Goal: Information Seeking & Learning: Learn about a topic

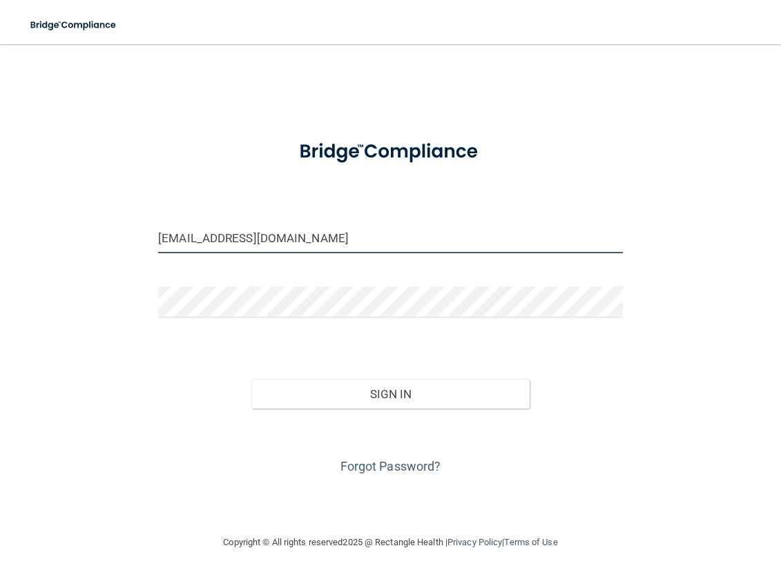
drag, startPoint x: 183, startPoint y: 241, endPoint x: 151, endPoint y: 240, distance: 31.8
click at [151, 240] on div "[EMAIL_ADDRESS][DOMAIN_NAME]" at bounding box center [390, 242] width 485 height 41
type input "[EMAIL_ADDRESS][DOMAIN_NAME]"
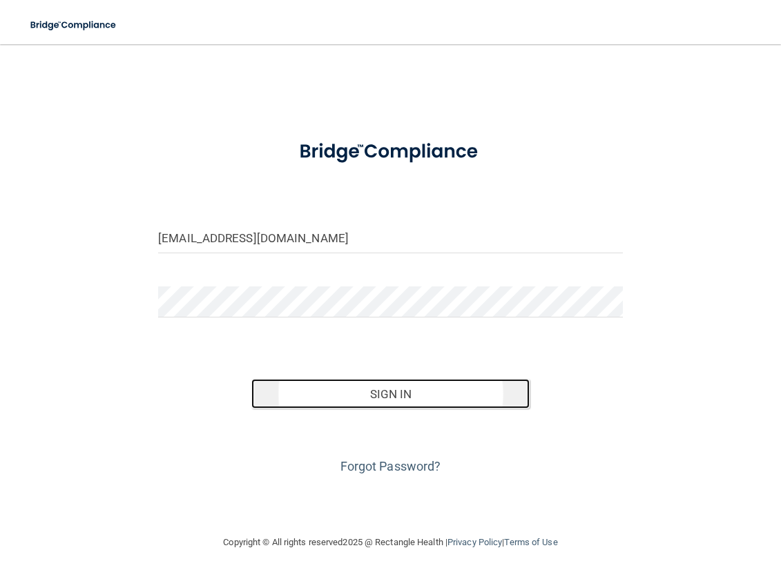
click at [333, 398] on button "Sign In" at bounding box center [390, 394] width 279 height 30
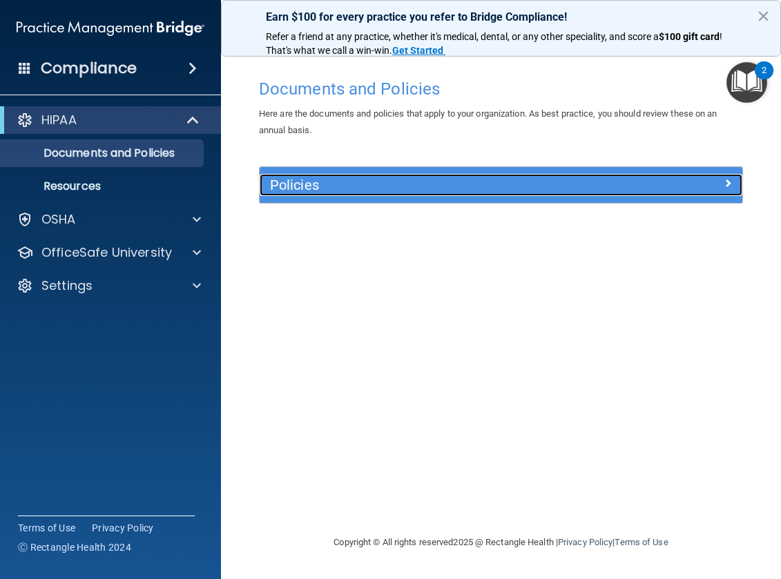
click at [351, 184] on h5 "Policies" at bounding box center [440, 184] width 341 height 15
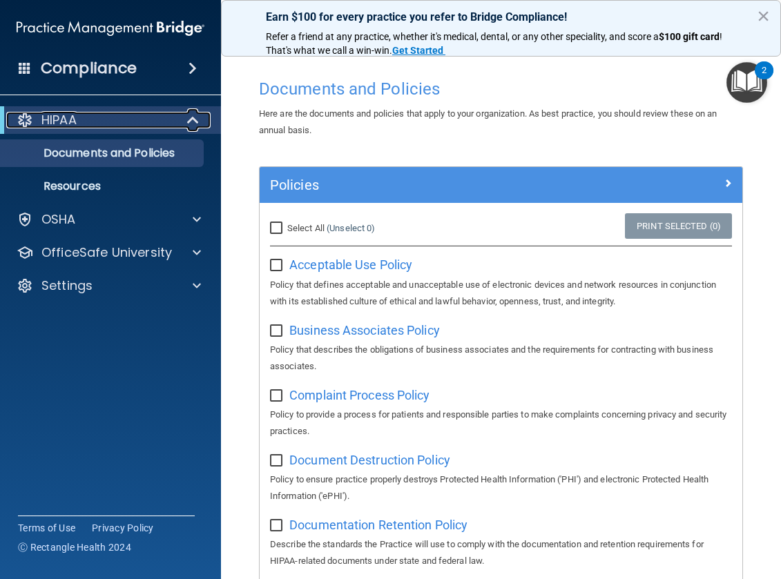
click at [59, 117] on p "HIPAA" at bounding box center [58, 120] width 35 height 17
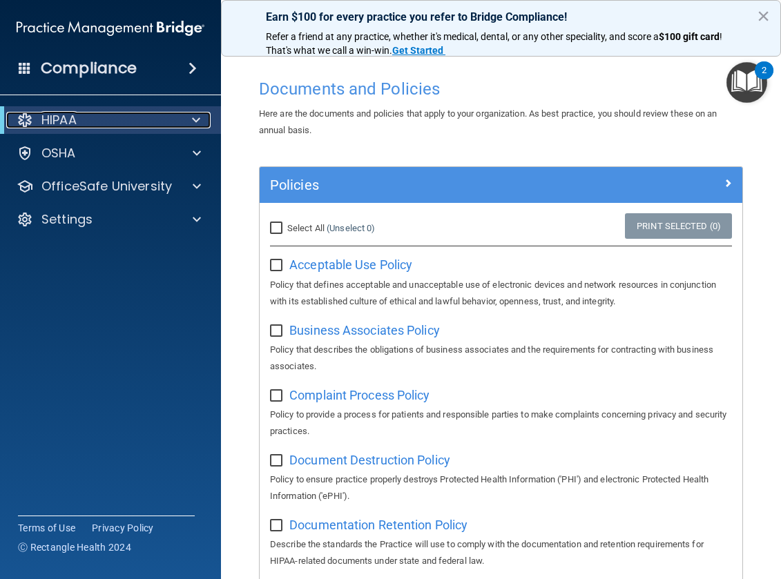
click at [193, 119] on span at bounding box center [196, 120] width 8 height 17
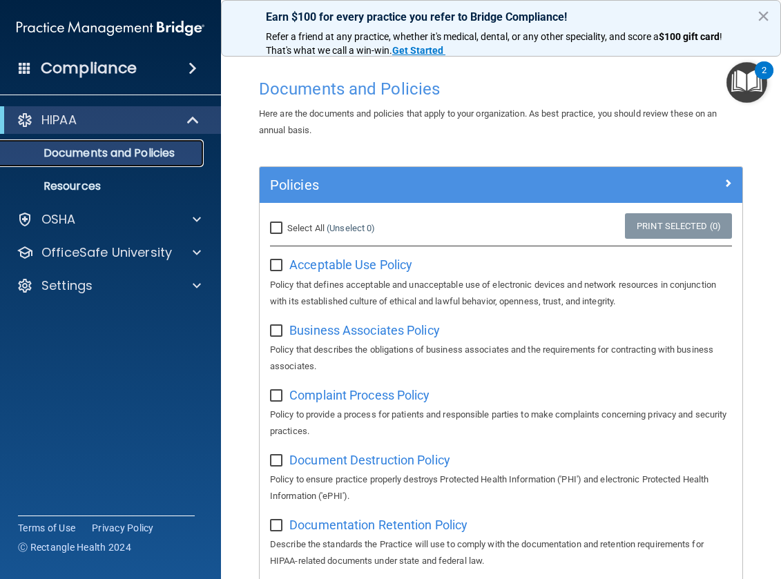
click at [151, 153] on p "Documents and Policies" at bounding box center [103, 153] width 188 height 14
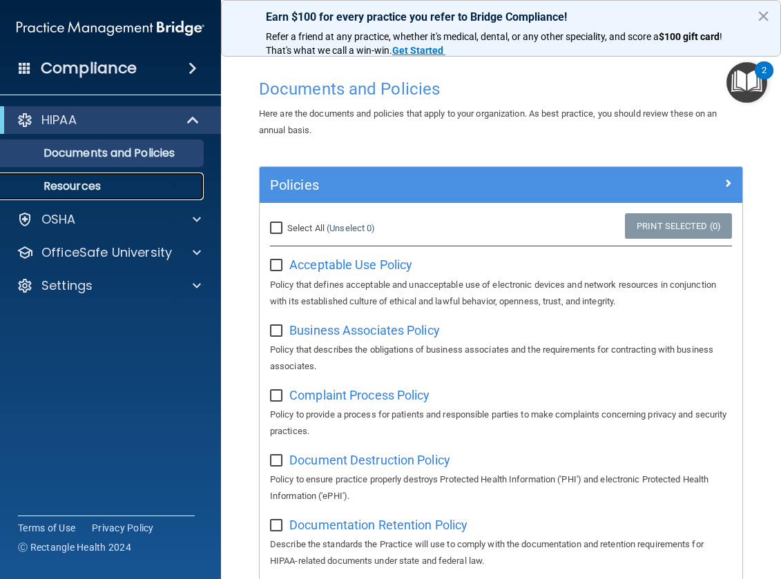
click at [92, 191] on p "Resources" at bounding box center [103, 186] width 188 height 14
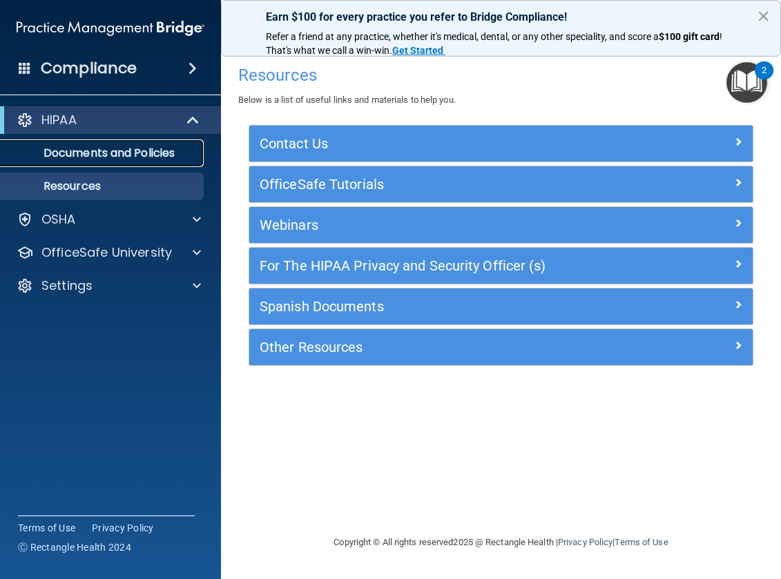
click at [85, 153] on p "Documents and Policies" at bounding box center [103, 153] width 188 height 14
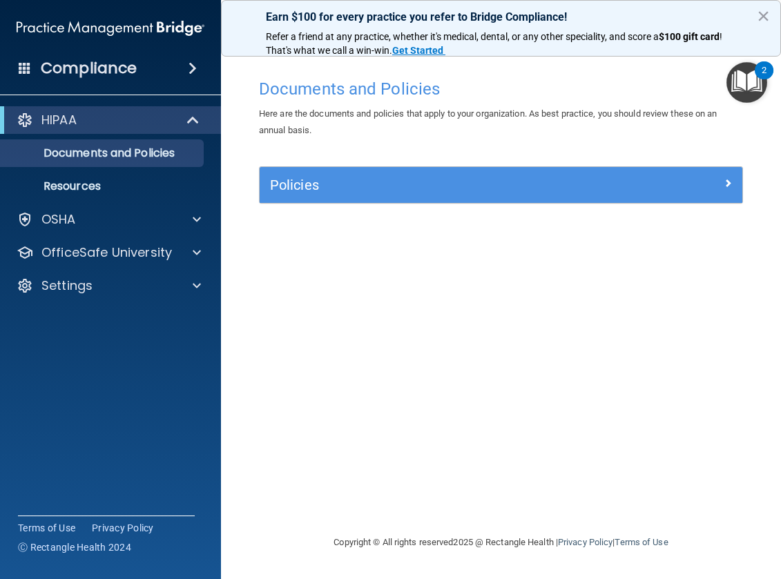
click at [86, 61] on h4 "Compliance" at bounding box center [89, 68] width 96 height 19
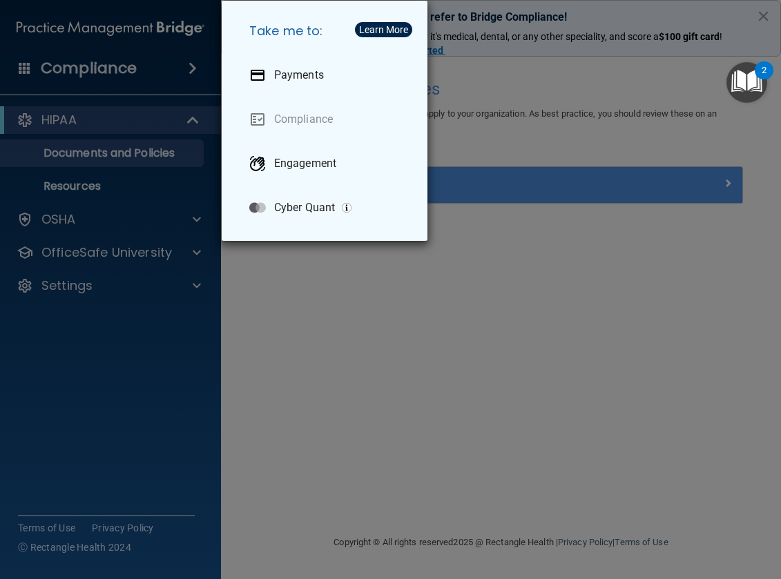
click at [86, 61] on div "Take me to: Payments Compliance Engagement Cyber Quant" at bounding box center [390, 289] width 781 height 579
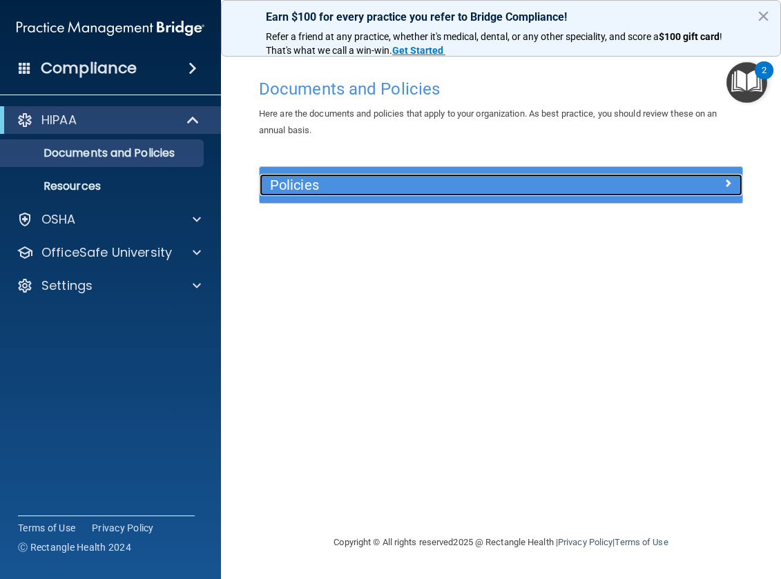
click at [730, 184] on span at bounding box center [727, 183] width 8 height 17
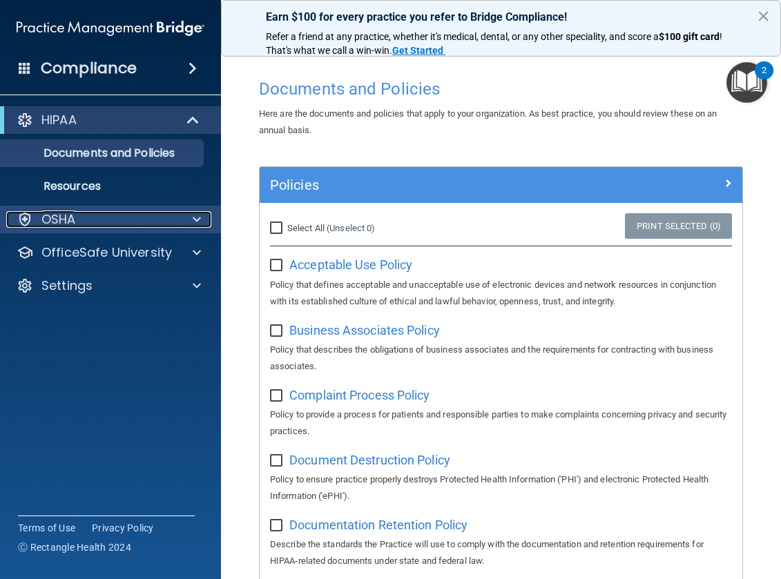
click at [164, 223] on div "OSHA" at bounding box center [91, 219] width 171 height 17
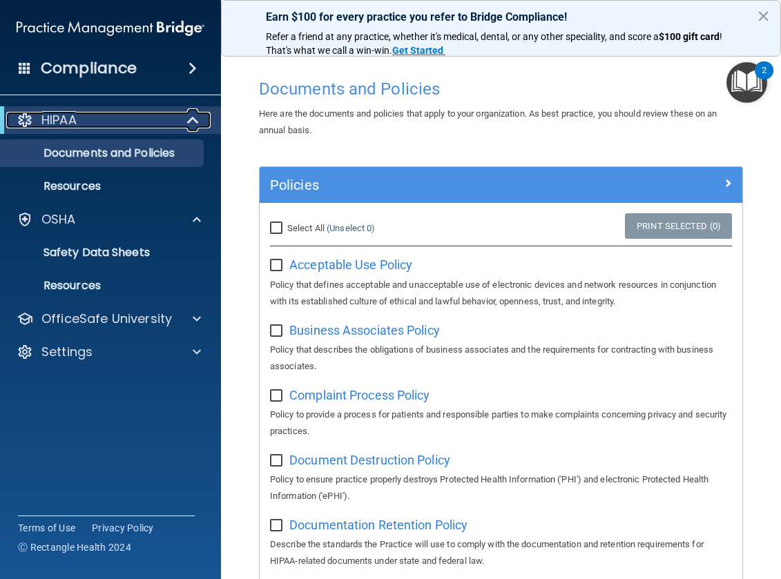
click at [188, 119] on span at bounding box center [194, 120] width 12 height 17
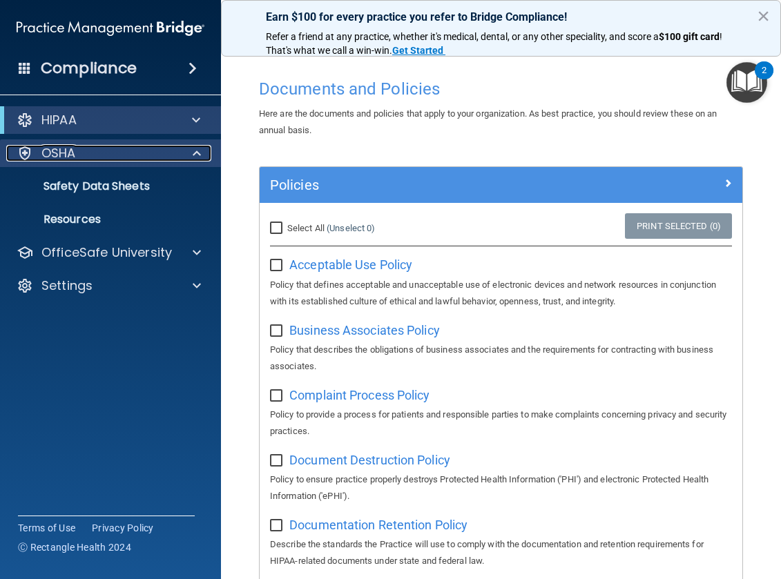
click at [193, 154] on span at bounding box center [197, 153] width 8 height 17
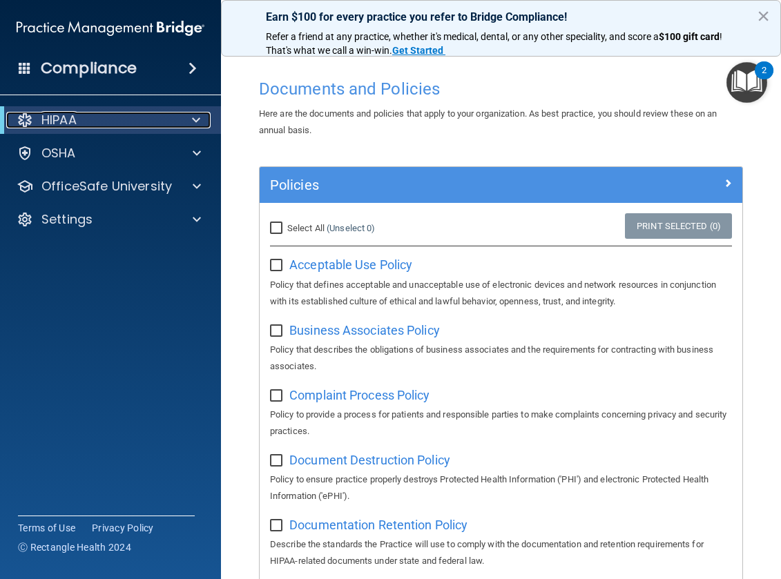
click at [104, 120] on div "HIPAA" at bounding box center [91, 120] width 170 height 17
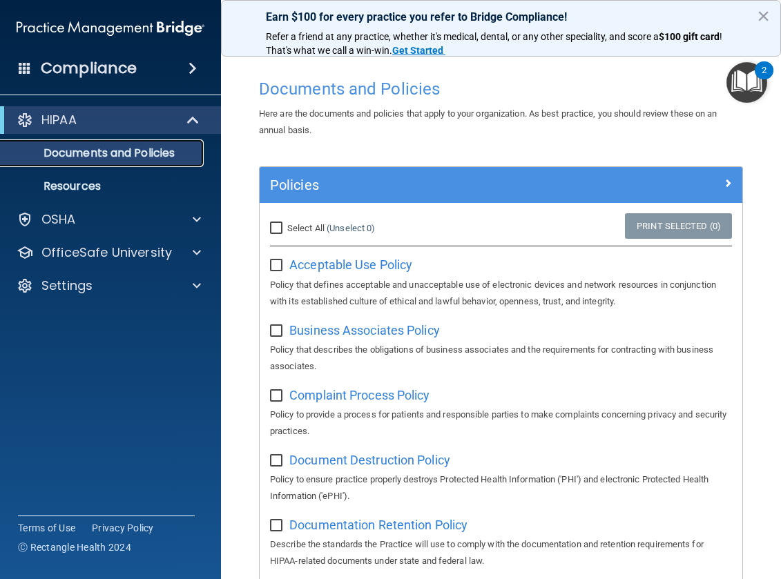
click at [92, 151] on p "Documents and Policies" at bounding box center [103, 153] width 188 height 14
click at [372, 266] on span "Acceptable Use Policy" at bounding box center [350, 264] width 123 height 14
